Goal: Task Accomplishment & Management: Manage account settings

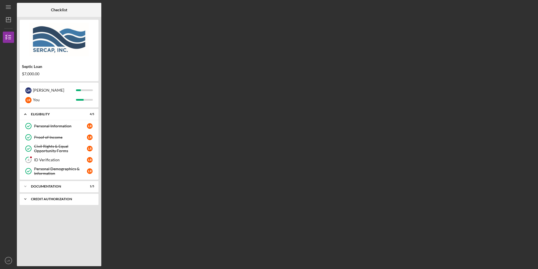
click at [36, 198] on div "CREDIT AUTHORIZATION" at bounding box center [61, 198] width 61 height 3
click at [40, 209] on div "Credit Authorization" at bounding box center [60, 210] width 53 height 5
